Goal: Communication & Community: Ask a question

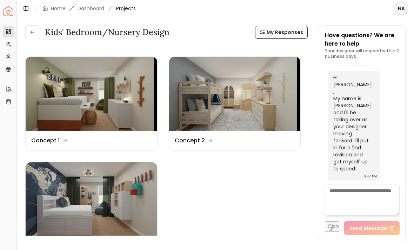
scroll to position [2790, 0]
click at [368, 208] on textarea at bounding box center [362, 200] width 75 height 32
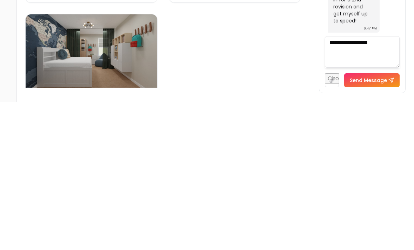
type textarea "**********"
click at [380, 221] on button "Send Message" at bounding box center [371, 228] width 55 height 14
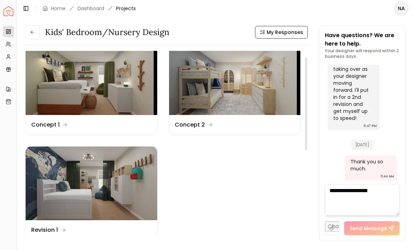
scroll to position [16, 0]
click at [129, 163] on img at bounding box center [91, 183] width 131 height 74
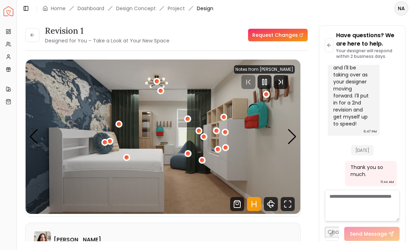
scroll to position [15, 0]
click at [290, 129] on div "Next slide" at bounding box center [291, 136] width 9 height 15
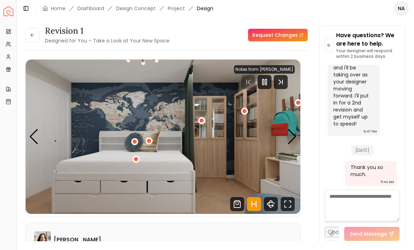
click at [296, 129] on div "Next slide" at bounding box center [291, 136] width 9 height 15
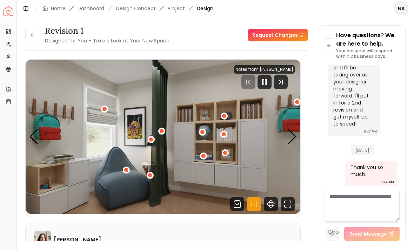
click at [294, 129] on div "Next slide" at bounding box center [291, 136] width 9 height 15
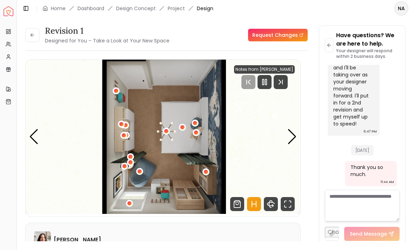
click at [293, 129] on div "Next slide" at bounding box center [291, 136] width 9 height 15
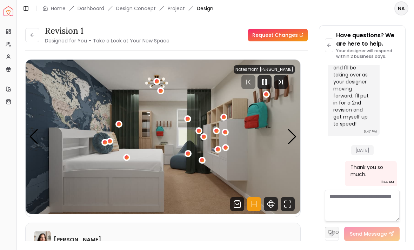
click at [295, 129] on div "Next slide" at bounding box center [291, 136] width 9 height 15
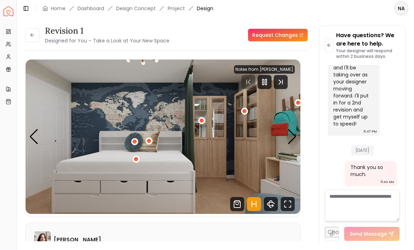
click at [29, 28] on button at bounding box center [32, 35] width 14 height 14
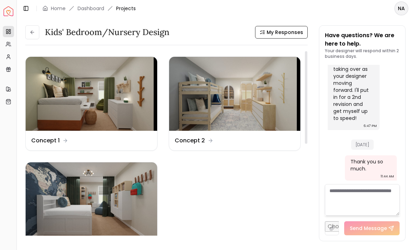
click at [246, 96] on img at bounding box center [234, 94] width 131 height 74
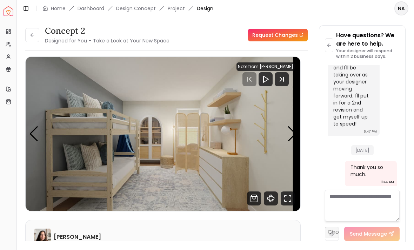
scroll to position [15, 0]
click at [291, 126] on div "Next slide" at bounding box center [291, 133] width 9 height 15
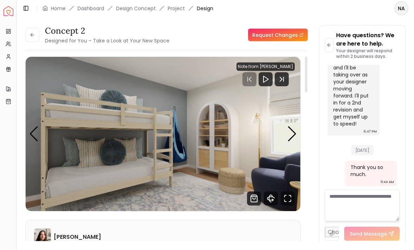
scroll to position [13, 0]
click at [281, 57] on img "2 / 4" at bounding box center [163, 134] width 274 height 154
click at [290, 126] on div "Next slide" at bounding box center [291, 133] width 9 height 15
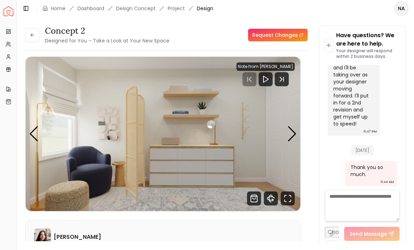
click at [293, 126] on div "Next slide" at bounding box center [291, 133] width 9 height 15
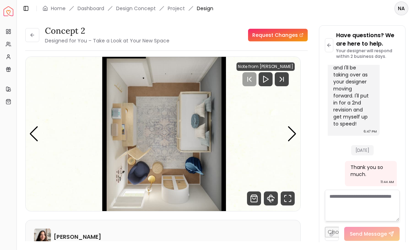
click at [290, 126] on div "Next slide" at bounding box center [291, 133] width 9 height 15
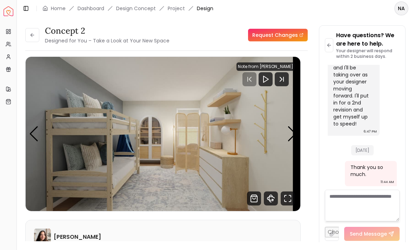
click at [292, 126] on div "Next slide" at bounding box center [291, 133] width 9 height 15
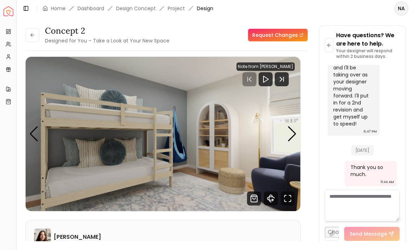
click at [291, 126] on div "Next slide" at bounding box center [291, 133] width 9 height 15
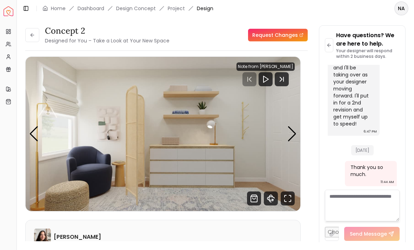
click at [293, 126] on div "Next slide" at bounding box center [291, 133] width 9 height 15
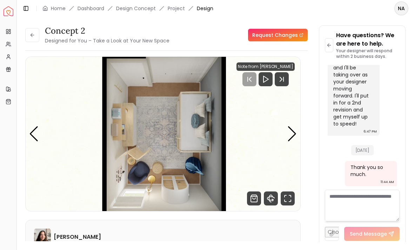
click at [291, 126] on div "Next slide" at bounding box center [291, 133] width 9 height 15
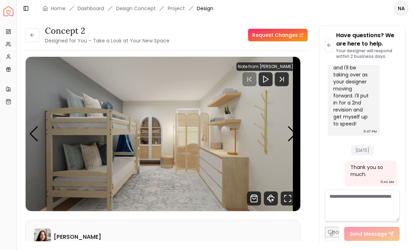
click at [293, 126] on div "Next slide" at bounding box center [291, 133] width 9 height 15
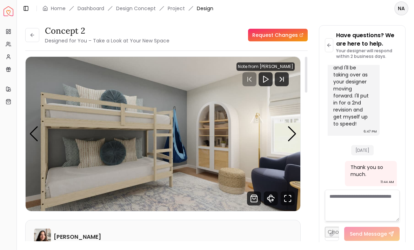
scroll to position [0, 0]
click at [287, 126] on div "Next slide" at bounding box center [291, 133] width 9 height 15
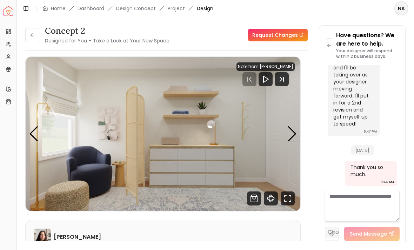
click at [290, 126] on div "Next slide" at bounding box center [291, 133] width 9 height 15
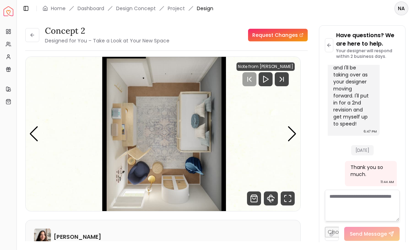
click at [291, 126] on div "Next slide" at bounding box center [291, 133] width 9 height 15
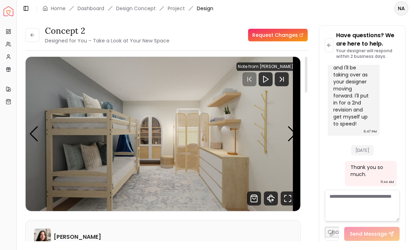
click at [294, 126] on div "Next slide" at bounding box center [291, 133] width 9 height 15
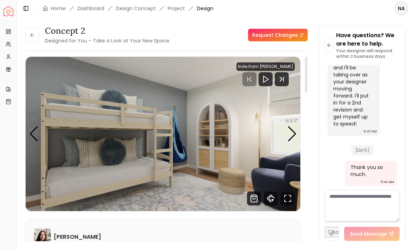
click at [293, 126] on div "Next slide" at bounding box center [291, 133] width 9 height 15
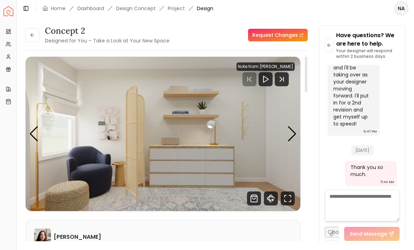
click at [292, 126] on div "Next slide" at bounding box center [291, 133] width 9 height 15
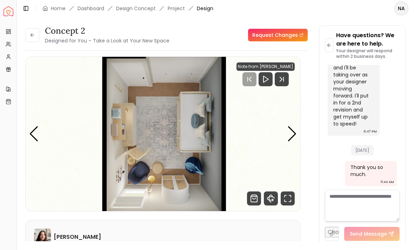
click at [13, 14] on img "Spacejoy" at bounding box center [9, 11] width 10 height 10
click at [12, 11] on img "Spacejoy" at bounding box center [9, 11] width 10 height 10
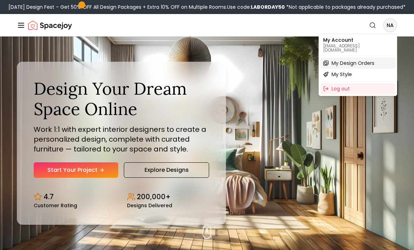
click at [365, 60] on span "My Design Orders" at bounding box center [352, 63] width 43 height 7
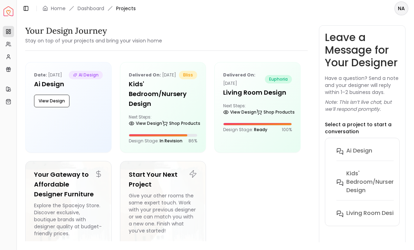
click at [60, 11] on link "Home" at bounding box center [58, 8] width 15 height 7
